Goal: Navigation & Orientation: Find specific page/section

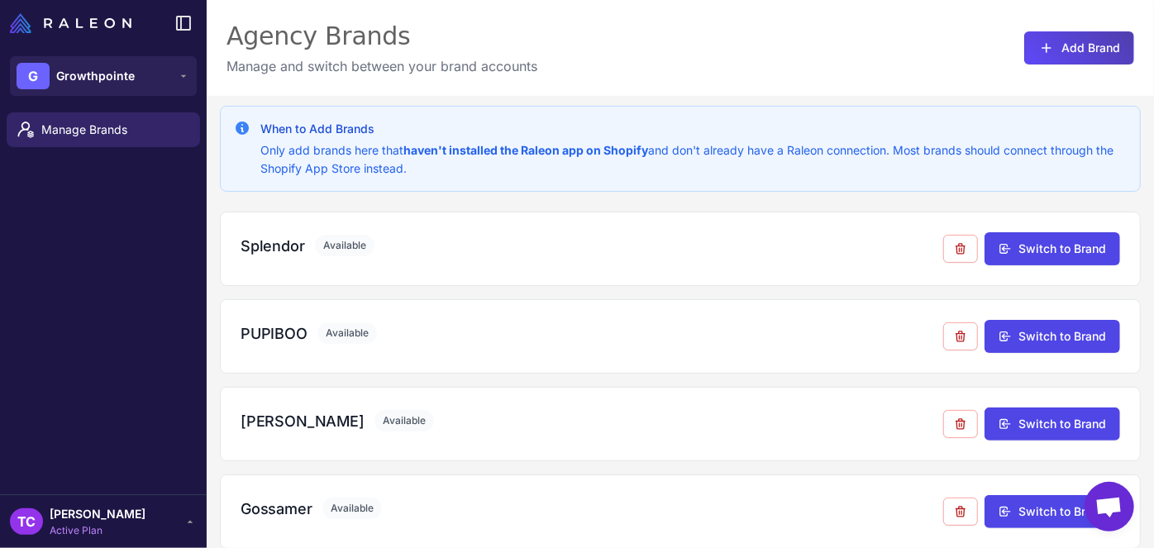
scroll to position [363, 0]
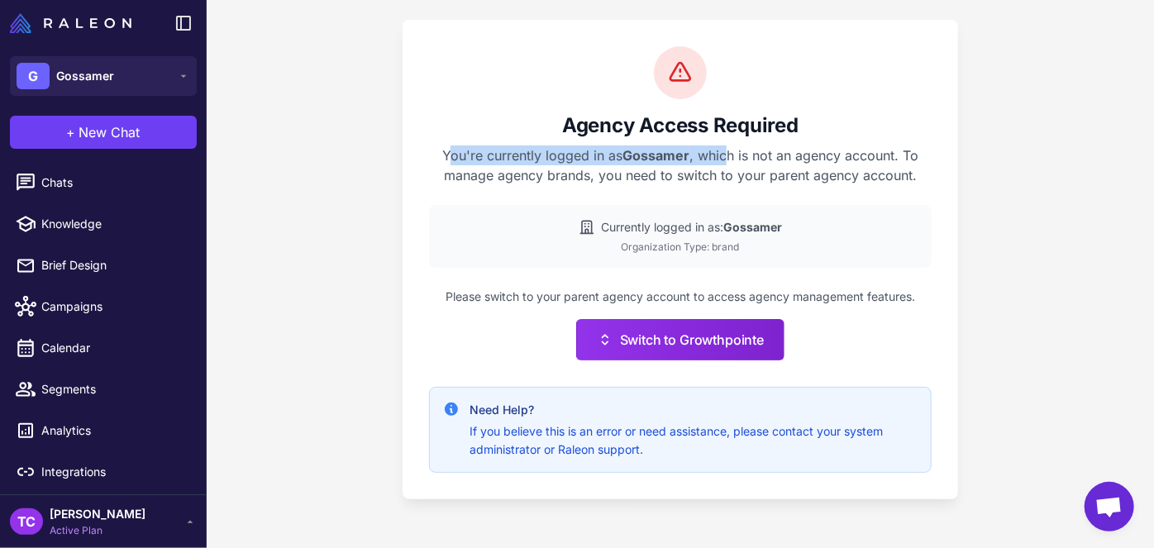
drag, startPoint x: 440, startPoint y: 146, endPoint x: 731, endPoint y: 157, distance: 291.1
click at [731, 157] on p "You're currently logged in as Gossamer , which is not an agency account. To man…" at bounding box center [680, 165] width 502 height 40
click at [26, 329] on li "Calendar" at bounding box center [103, 347] width 207 height 41
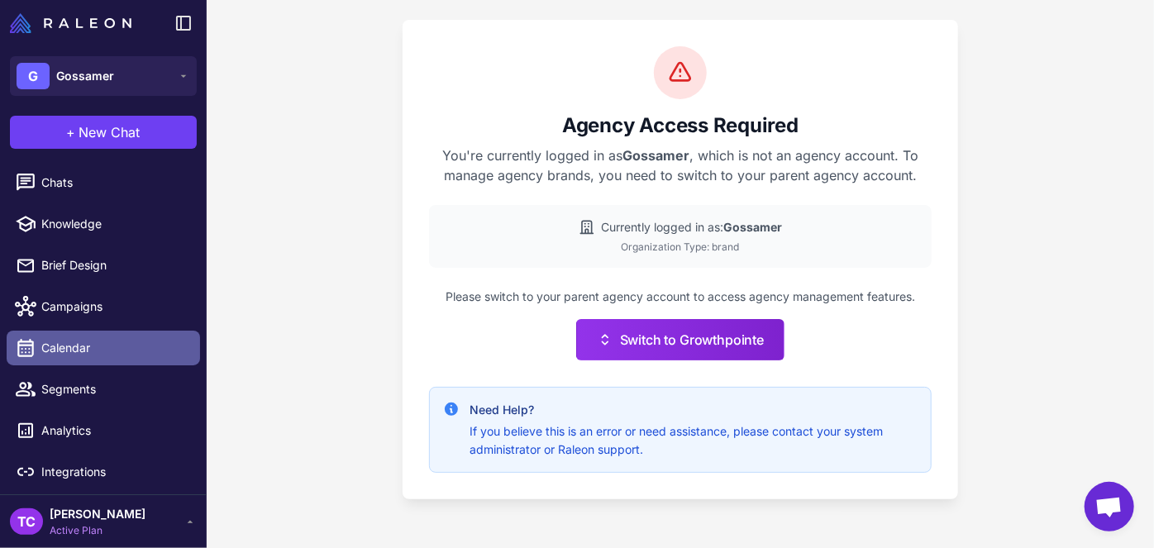
click at [20, 342] on icon at bounding box center [25, 347] width 21 height 21
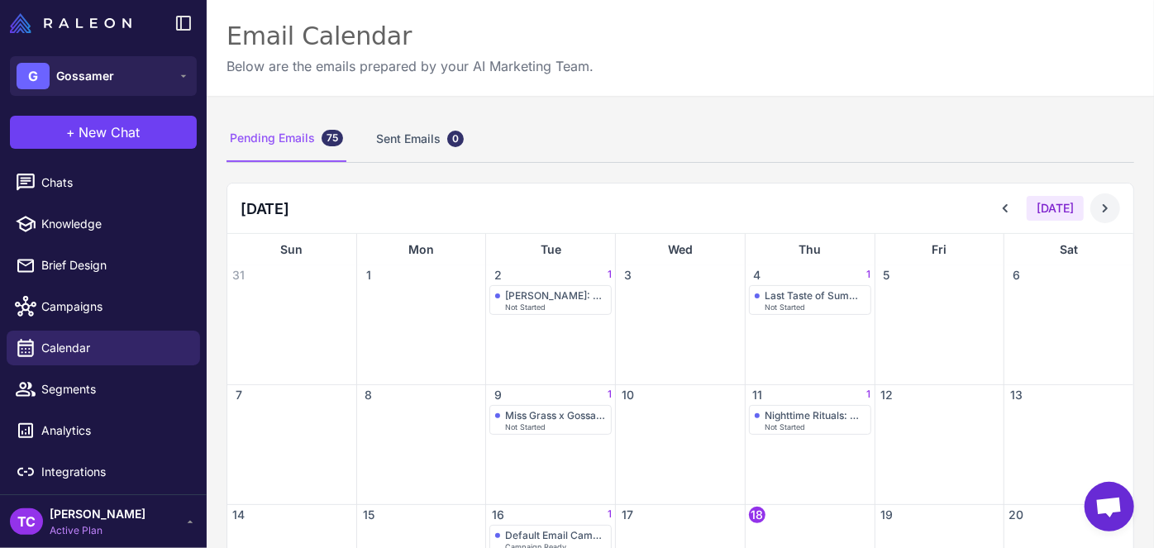
click at [1097, 208] on icon at bounding box center [1105, 208] width 17 height 17
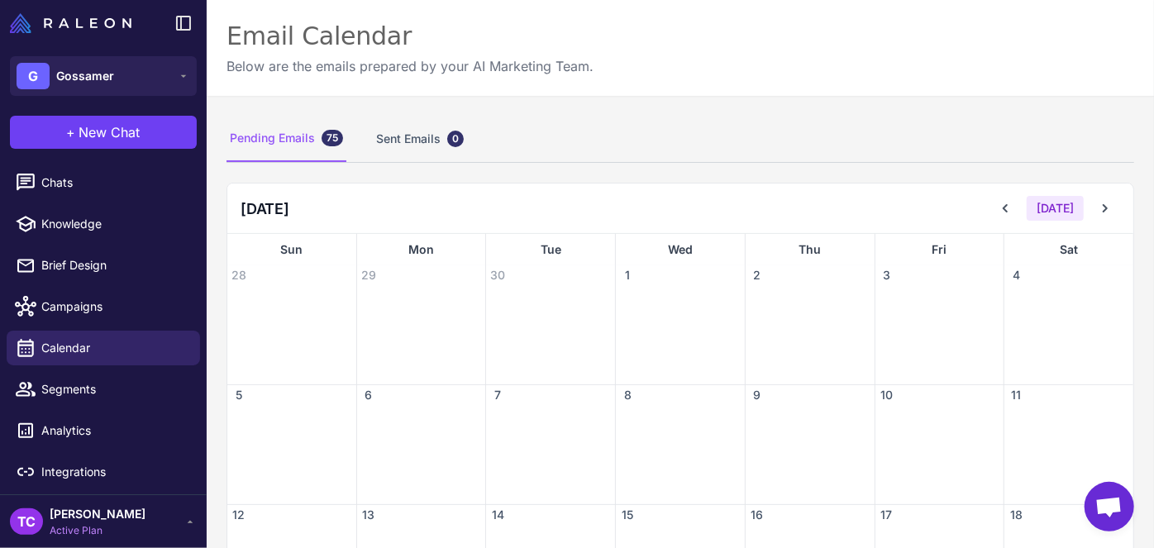
scroll to position [335, 0]
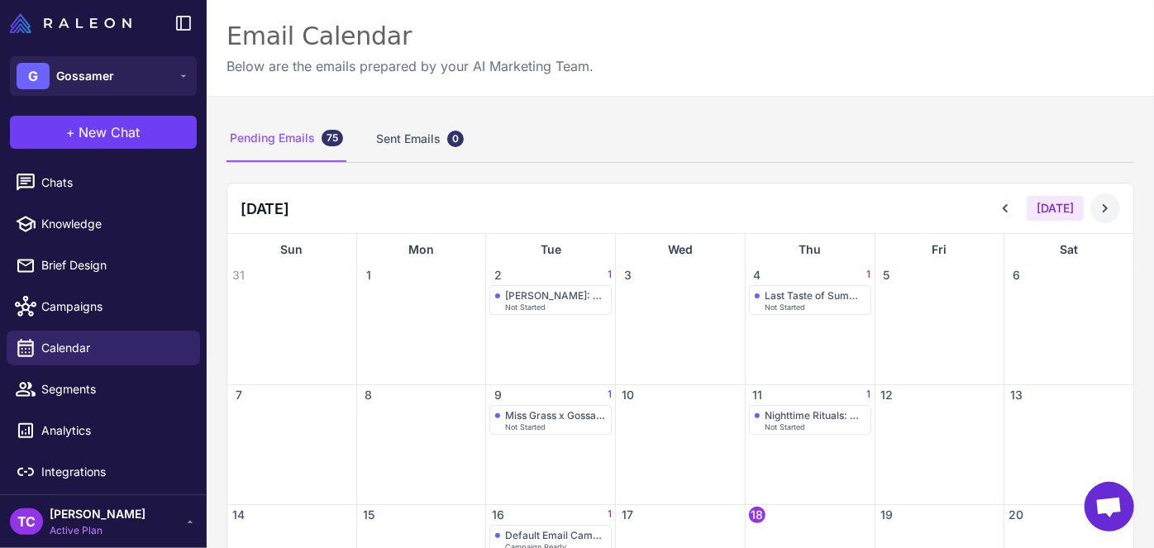
click at [1101, 202] on button at bounding box center [1105, 208] width 30 height 30
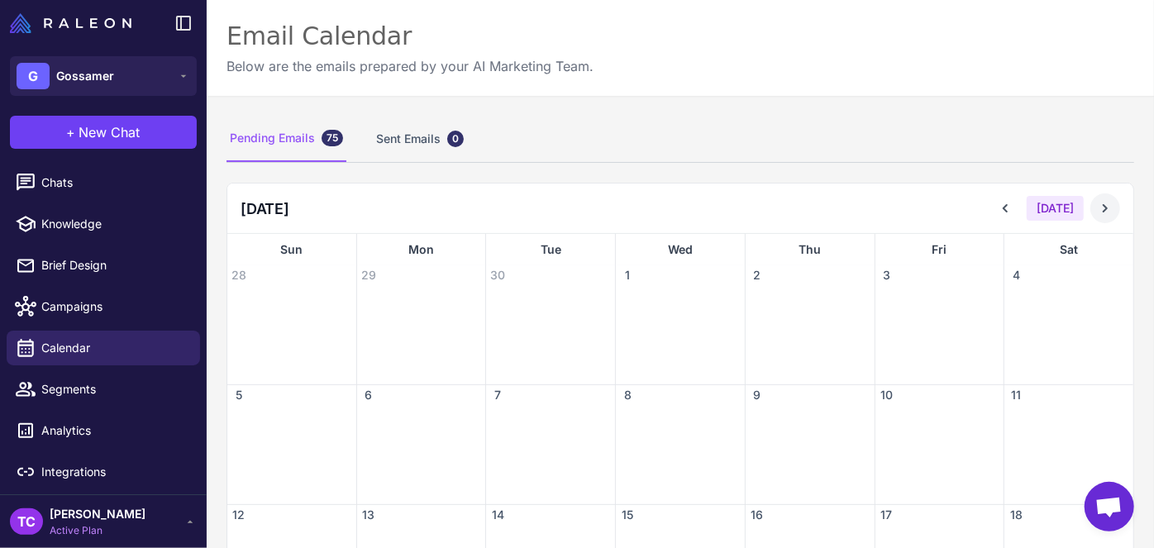
click at [1101, 202] on button at bounding box center [1105, 208] width 30 height 30
click at [1006, 213] on button at bounding box center [1005, 208] width 30 height 30
